Goal: Transaction & Acquisition: Purchase product/service

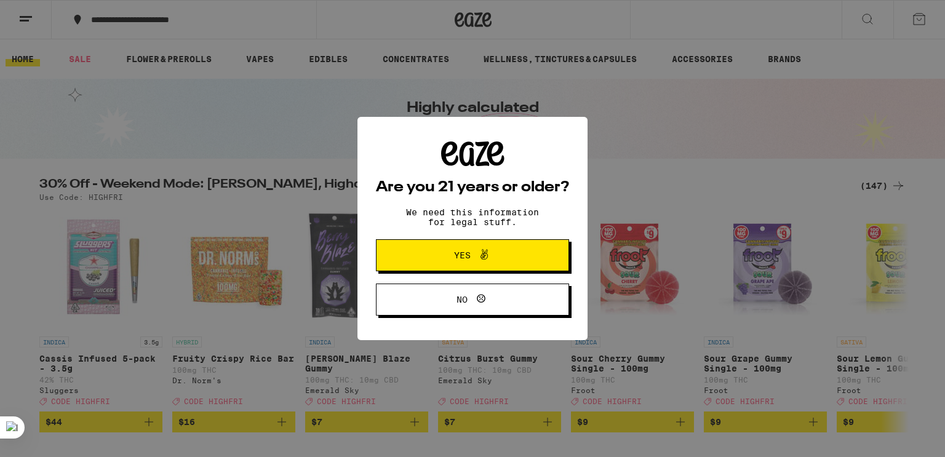
click at [462, 253] on span "Yes" at bounding box center [462, 255] width 17 height 9
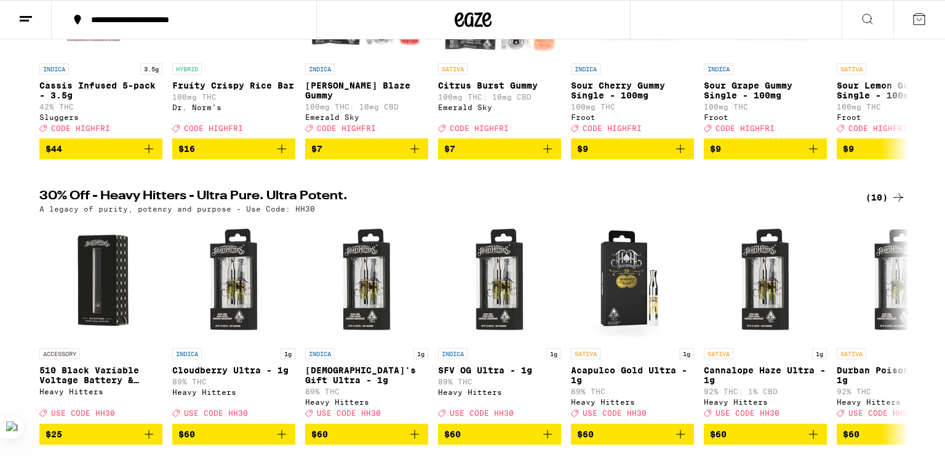
scroll to position [278, 0]
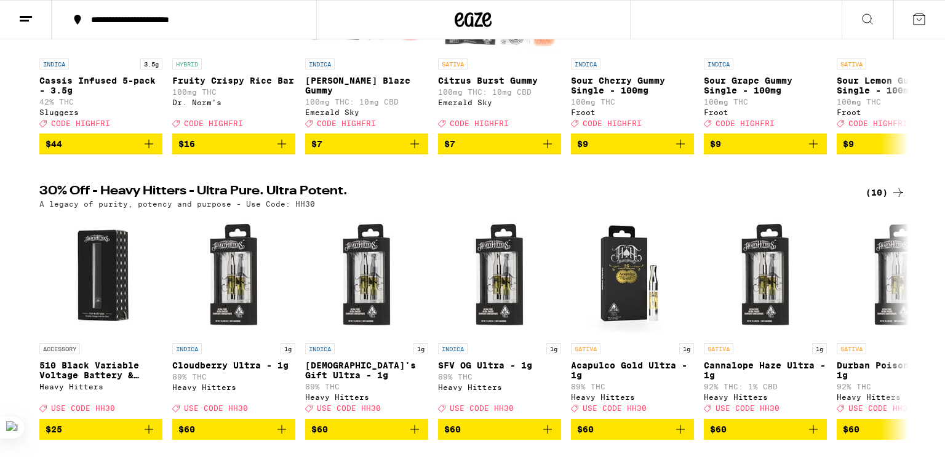
click at [895, 200] on icon at bounding box center [898, 192] width 15 height 15
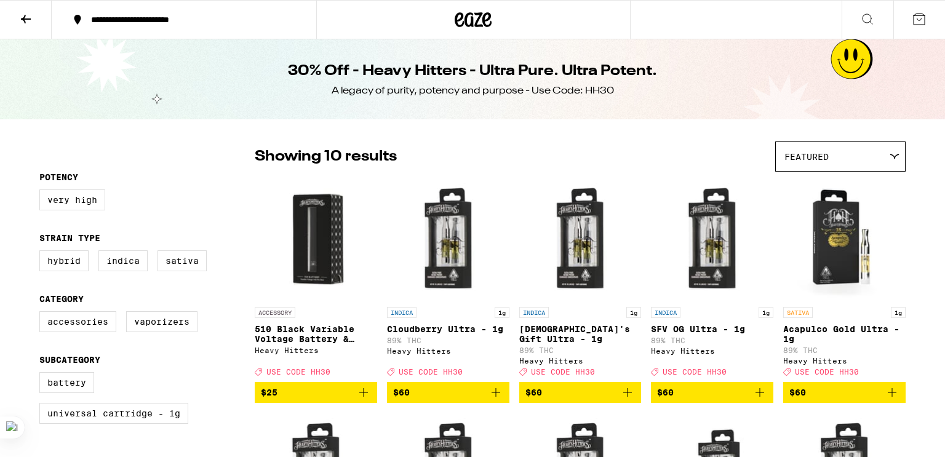
click at [24, 15] on icon at bounding box center [25, 19] width 15 height 15
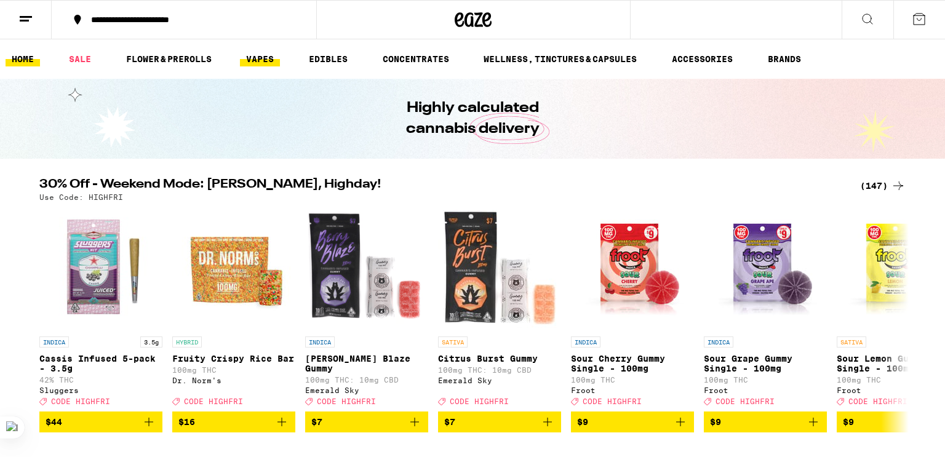
click at [260, 60] on link "VAPES" at bounding box center [260, 59] width 40 height 15
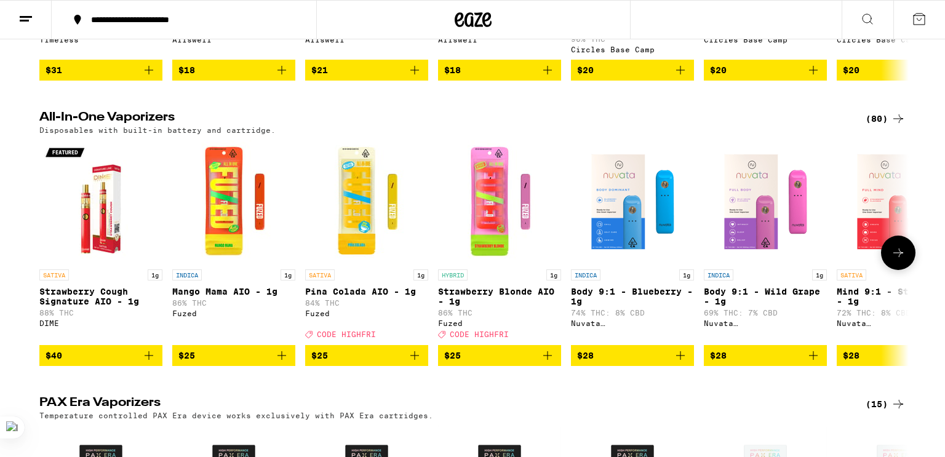
scroll to position [622, 0]
